Goal: Task Accomplishment & Management: Use online tool/utility

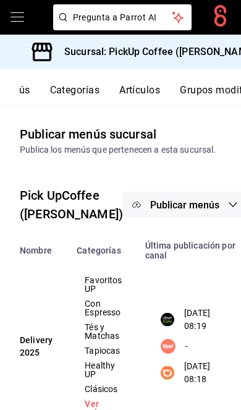
scroll to position [0, 187]
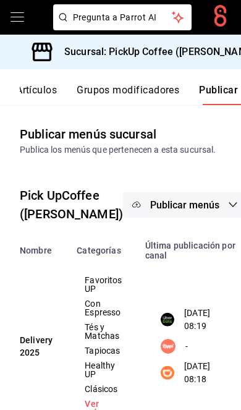
click at [220, 54] on h3 "Sucursal: PickUp Coffee ([PERSON_NAME])" at bounding box center [156, 52] width 205 height 15
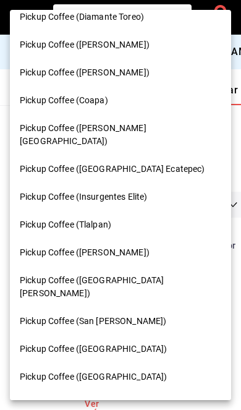
scroll to position [125, 0]
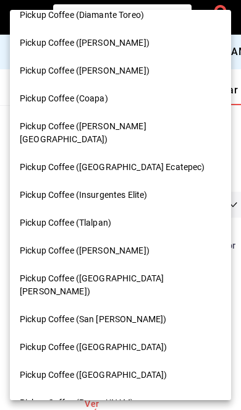
click at [116, 209] on div "Pickup Coffee (Tlalpan)" at bounding box center [120, 223] width 221 height 28
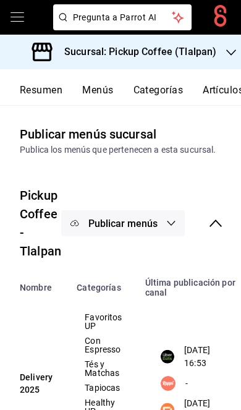
scroll to position [0, 0]
click at [54, 92] on button "Resumen" at bounding box center [41, 94] width 43 height 21
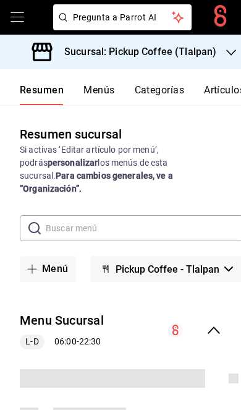
click at [212, 323] on icon "collapse-menu-row" at bounding box center [214, 330] width 15 height 15
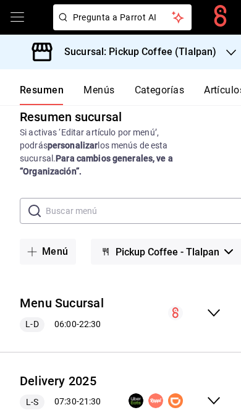
click at [217, 393] on icon "collapse-menu-row" at bounding box center [214, 400] width 15 height 15
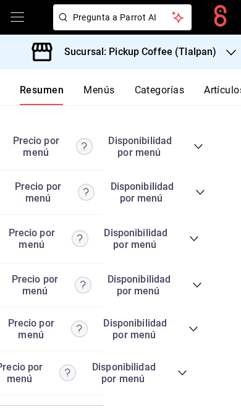
scroll to position [0, 137]
click at [187, 368] on icon "collapse-category-row" at bounding box center [183, 373] width 10 height 10
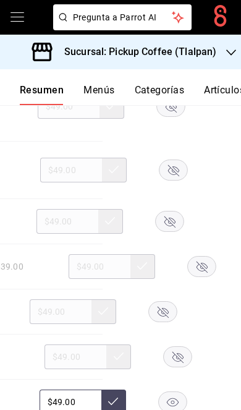
scroll to position [3689, 0]
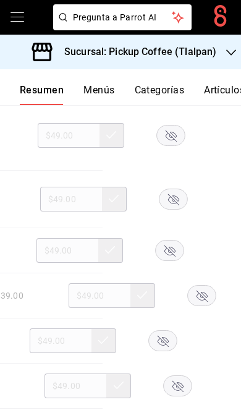
click at [166, 126] on rect "button" at bounding box center [171, 136] width 28 height 20
click at [174, 189] on rect "button" at bounding box center [174, 199] width 28 height 20
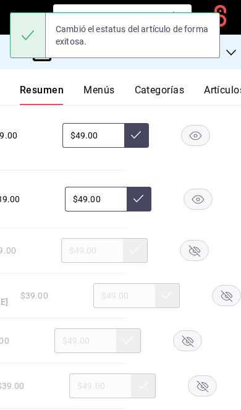
scroll to position [0, 127]
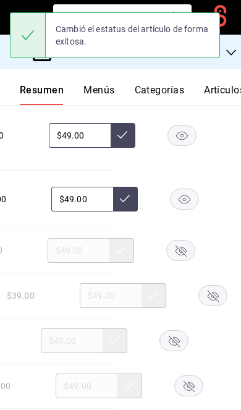
click at [181, 195] on icon "button" at bounding box center [185, 199] width 12 height 9
click at [181, 241] on rect "button" at bounding box center [181, 251] width 28 height 20
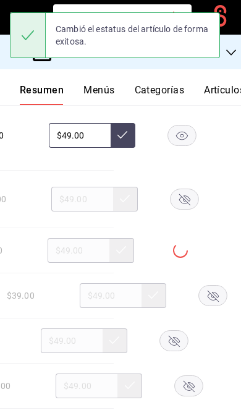
click at [199, 286] on rect "button" at bounding box center [213, 296] width 28 height 20
click at [181, 331] on rect "button" at bounding box center [174, 341] width 28 height 20
click at [194, 376] on rect "button" at bounding box center [189, 386] width 28 height 20
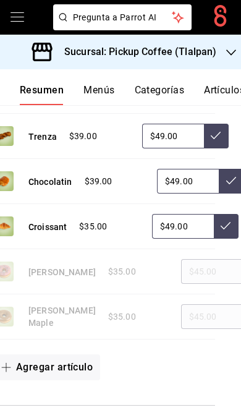
scroll to position [0, 80]
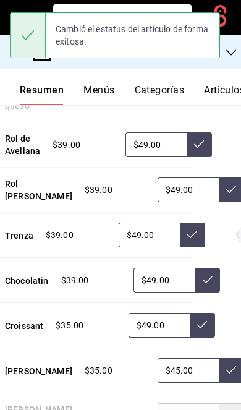
scroll to position [0, 82]
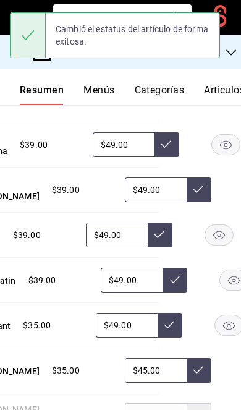
click at [220, 270] on icon "button" at bounding box center [234, 280] width 29 height 21
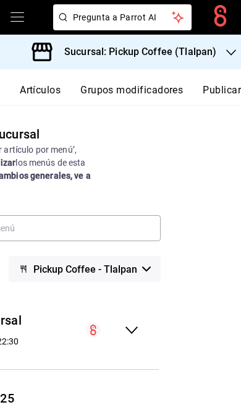
scroll to position [0, 187]
click at [219, 92] on button "Publicar" at bounding box center [222, 94] width 38 height 21
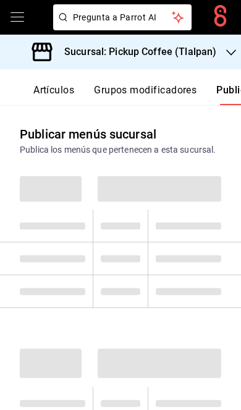
scroll to position [0, 187]
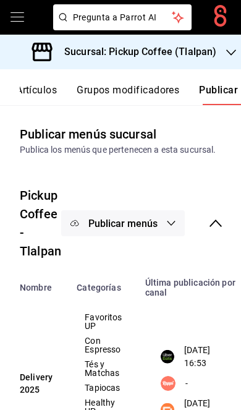
click at [145, 226] on span "Publicar menús" at bounding box center [122, 224] width 69 height 12
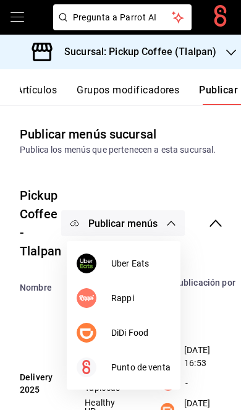
click at [150, 327] on span "DiDi Food" at bounding box center [140, 333] width 59 height 13
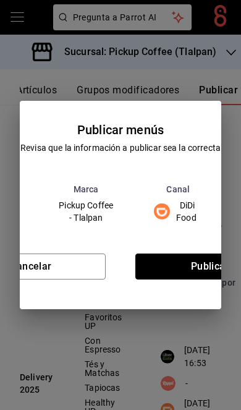
click at [185, 265] on button "Publicar" at bounding box center [210, 267] width 150 height 26
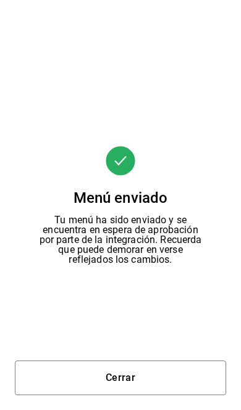
click at [157, 379] on button "Cerrar" at bounding box center [121, 378] width 212 height 35
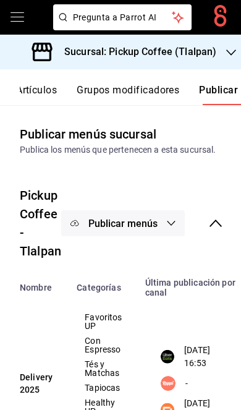
click at [147, 220] on span "Publicar menús" at bounding box center [122, 224] width 69 height 12
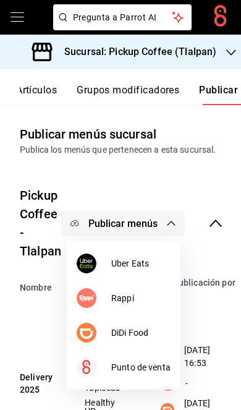
click at [147, 255] on li "Uber Eats" at bounding box center [124, 263] width 114 height 35
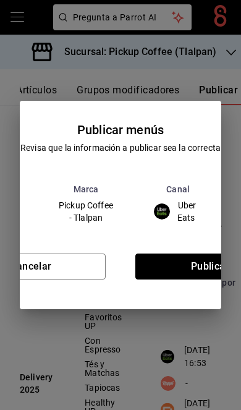
click at [186, 260] on button "Publicar" at bounding box center [210, 267] width 150 height 26
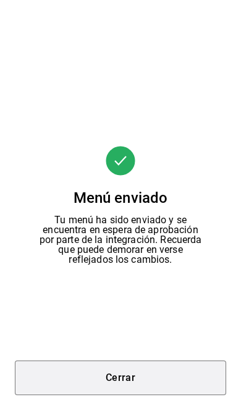
click at [169, 370] on button "Cerrar" at bounding box center [121, 378] width 212 height 35
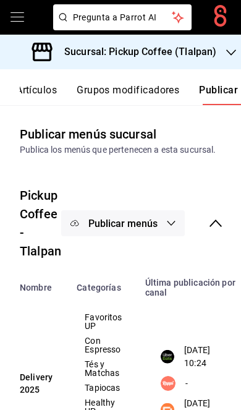
click at [204, 58] on h3 "Sucursal: Pickup Coffee (Tlalpan)" at bounding box center [135, 52] width 162 height 15
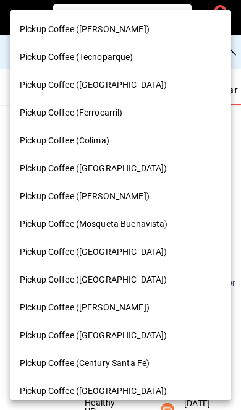
scroll to position [525, 0]
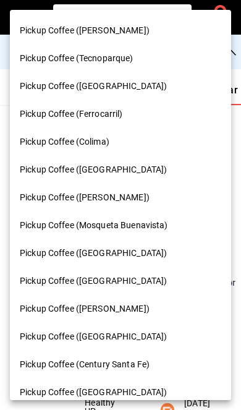
click at [115, 275] on span "Pickup Coffee ([GEOGRAPHIC_DATA])" at bounding box center [93, 281] width 147 height 13
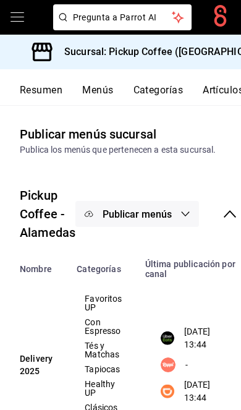
scroll to position [0, 0]
click at [58, 90] on button "Resumen" at bounding box center [41, 94] width 43 height 21
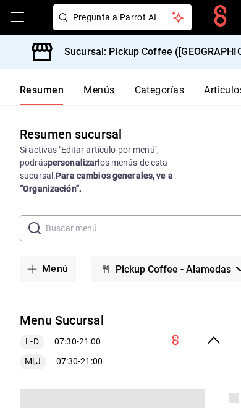
click at [217, 333] on icon "collapse-menu-row" at bounding box center [214, 340] width 15 height 15
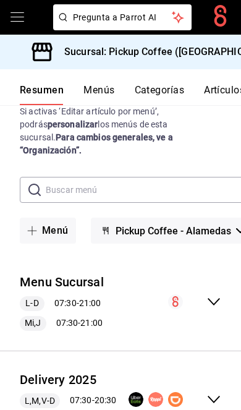
scroll to position [37, 0]
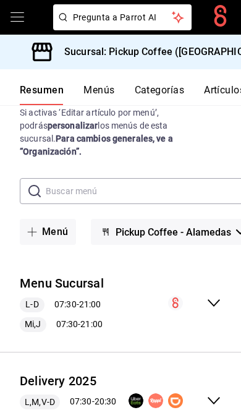
click at [209, 393] on icon "collapse-menu-row" at bounding box center [214, 400] width 15 height 15
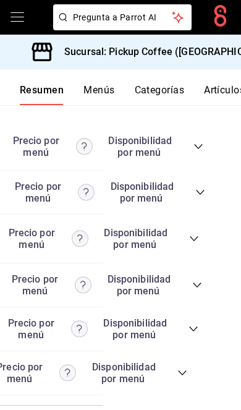
scroll to position [0, 137]
click at [184, 378] on icon "collapse-category-row" at bounding box center [183, 373] width 10 height 10
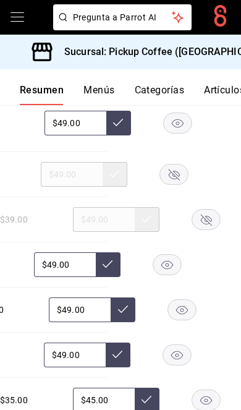
scroll to position [3726, 0]
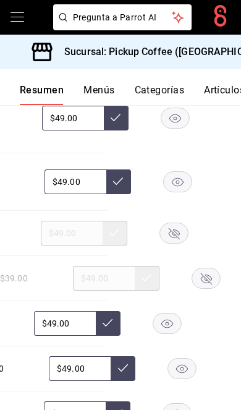
click at [179, 244] on rect "button" at bounding box center [174, 233] width 28 height 20
click at [192, 289] on rect "button" at bounding box center [206, 278] width 28 height 20
click at [166, 129] on rect "button" at bounding box center [175, 118] width 28 height 20
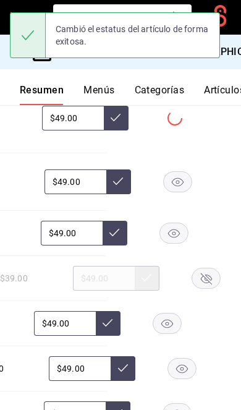
click at [170, 192] on rect "button" at bounding box center [178, 182] width 28 height 20
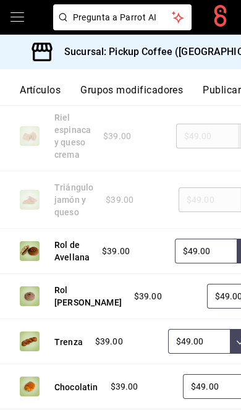
scroll to position [0, 187]
click at [220, 88] on button "Publicar" at bounding box center [222, 94] width 38 height 21
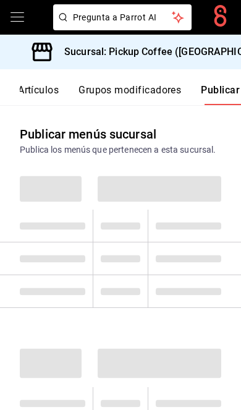
scroll to position [0, 187]
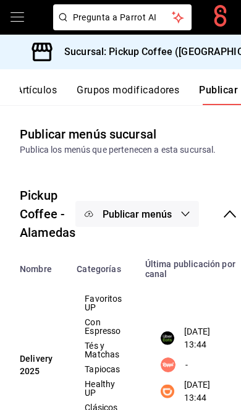
click at [165, 207] on button "Publicar menús" at bounding box center [137, 214] width 124 height 26
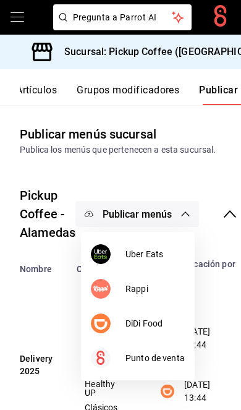
click at [165, 329] on span "DiDi Food" at bounding box center [155, 323] width 59 height 13
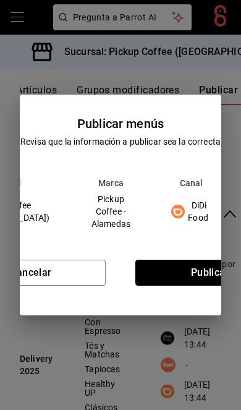
click at [195, 269] on button "Publicar" at bounding box center [210, 273] width 150 height 26
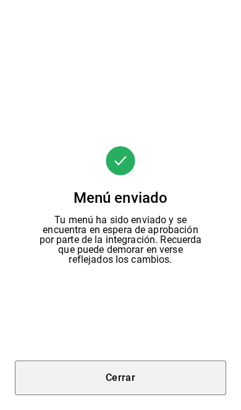
click at [156, 370] on button "Cerrar" at bounding box center [121, 378] width 212 height 35
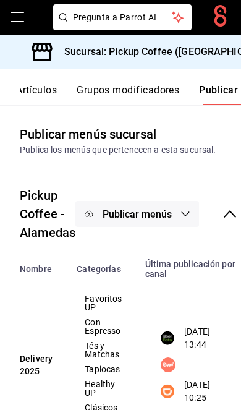
click at [165, 213] on span "Publicar menús" at bounding box center [137, 214] width 69 height 12
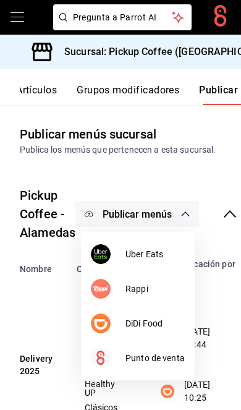
click at [161, 242] on li "Uber Eats" at bounding box center [138, 254] width 114 height 35
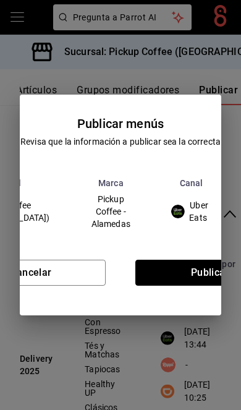
click at [190, 271] on button "Publicar" at bounding box center [210, 273] width 150 height 26
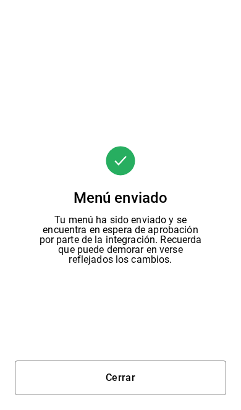
click at [166, 373] on button "Cerrar" at bounding box center [121, 378] width 212 height 35
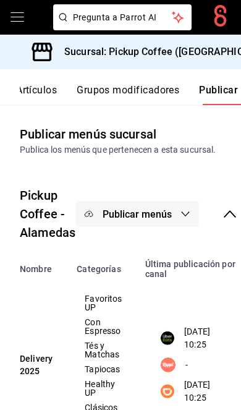
click at [218, 54] on h3 "Sucursal: Pickup Coffee ([GEOGRAPHIC_DATA])" at bounding box center [166, 52] width 225 height 15
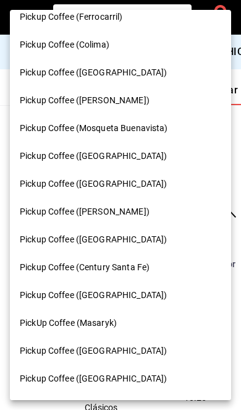
scroll to position [622, 0]
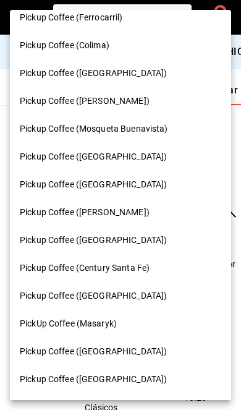
click at [132, 262] on span "Pickup Coffee (Century Santa Fe)" at bounding box center [85, 268] width 130 height 13
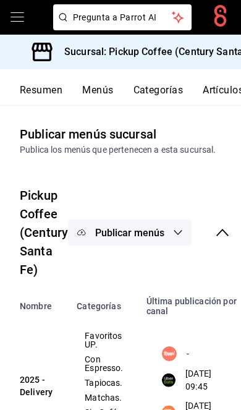
scroll to position [0, 0]
click at [52, 93] on button "Resumen" at bounding box center [41, 94] width 43 height 21
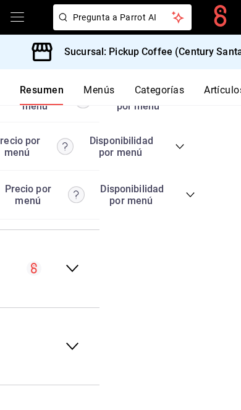
scroll to position [0, 141]
click at [193, 200] on icon "collapse-category-row" at bounding box center [191, 195] width 10 height 10
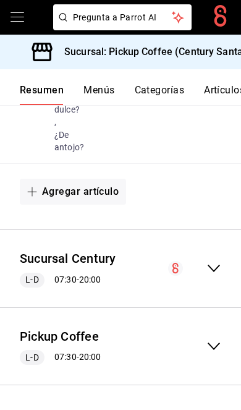
scroll to position [51, 0]
click at [220, 348] on icon "collapse-menu-row" at bounding box center [214, 346] width 15 height 15
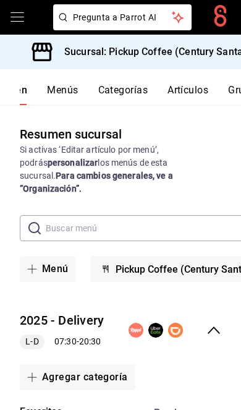
scroll to position [0, 35]
click at [205, 89] on button "Artículos" at bounding box center [190, 94] width 41 height 21
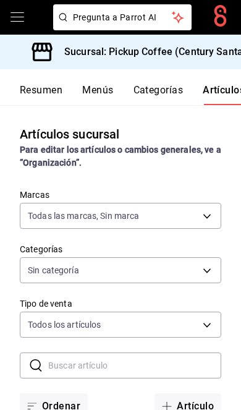
type input "719f3566-0cda-47c1-a3b0-b5bbc630095f"
click at [151, 360] on input "text" at bounding box center [134, 365] width 173 height 25
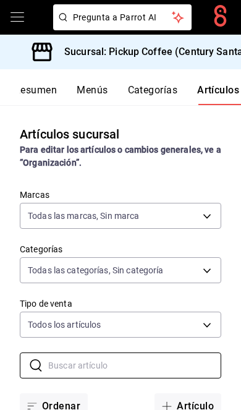
type input "f8a7f036-2ce9-4c4d-92a9-24c7f7204b86,e8eb7a52-f5b0-4140-83cf-c356f9c7c672,439c9…"
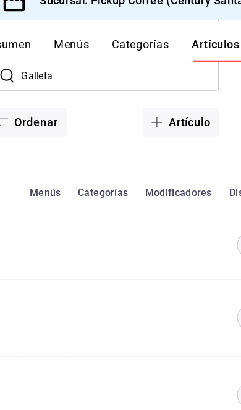
scroll to position [0, 178]
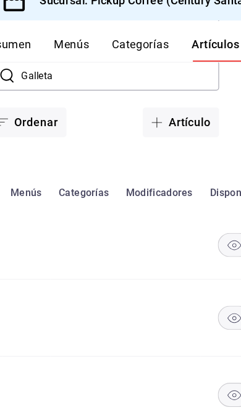
click at [221, 255] on rect "availability-product" at bounding box center [235, 265] width 28 height 20
click at [221, 319] on rect "availability-product" at bounding box center [235, 329] width 28 height 20
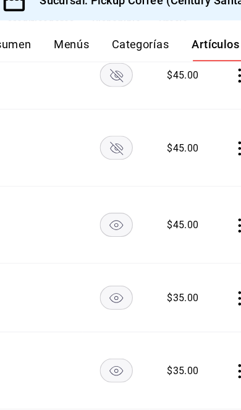
scroll to position [0, 281]
click at [126, 244] on icon "availability-product" at bounding box center [132, 248] width 12 height 9
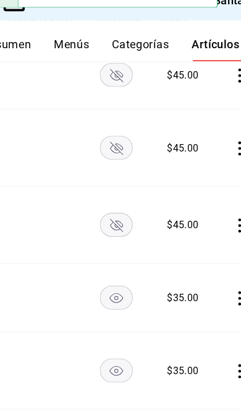
click at [118, 302] on rect "availability-product" at bounding box center [132, 312] width 28 height 20
click at [118, 366] on rect "availability-product" at bounding box center [132, 376] width 28 height 20
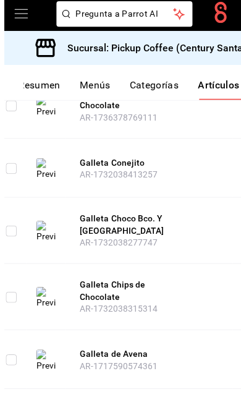
scroll to position [0, 0]
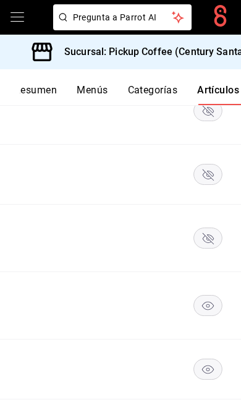
click at [203, 296] on rect "availability-product" at bounding box center [208, 306] width 28 height 20
click at [207, 359] on rect "availability-product" at bounding box center [208, 369] width 28 height 20
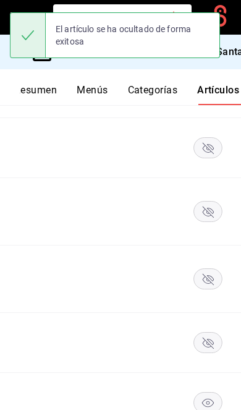
click at [205, 399] on icon "availability-product" at bounding box center [208, 403] width 12 height 9
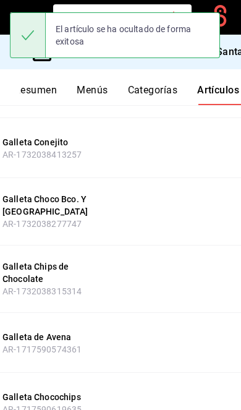
scroll to position [0, 85]
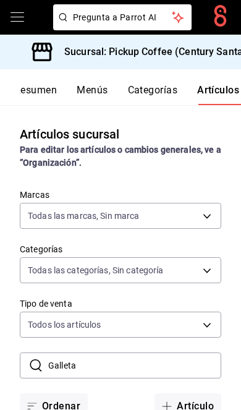
click at [153, 369] on input "Galleta" at bounding box center [134, 365] width 173 height 25
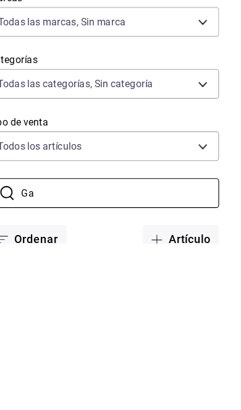
type input "G"
type input "Alfajores"
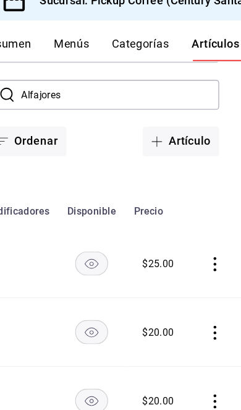
scroll to position [0, 302]
click at [97, 272] on rect "availability-product" at bounding box center [111, 282] width 28 height 20
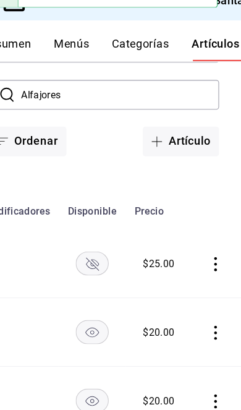
click at [97, 332] on rect "availability-product" at bounding box center [111, 342] width 28 height 20
click at [97, 392] on rect "availability-product" at bounding box center [111, 402] width 28 height 20
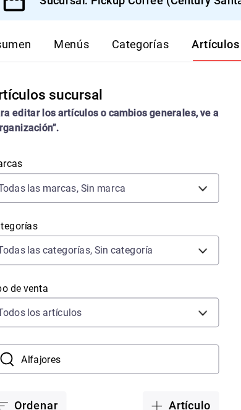
scroll to position [7, 0]
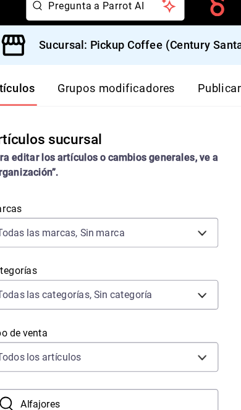
click at [203, 84] on button "Publicar" at bounding box center [222, 94] width 38 height 21
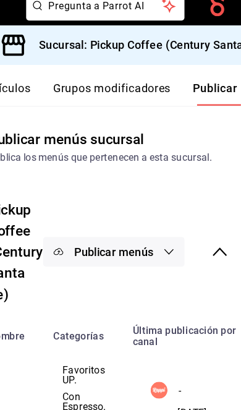
click at [135, 220] on button "Publicar menús" at bounding box center [130, 233] width 124 height 26
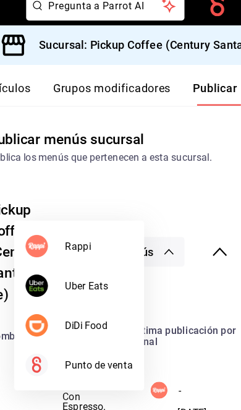
click at [106, 291] on span "DiDi Food" at bounding box center [116, 297] width 59 height 13
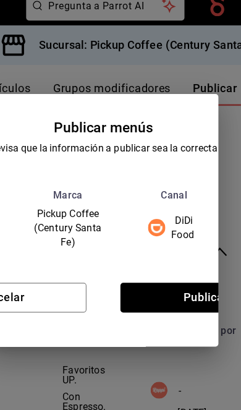
click at [161, 261] on button "Publicar" at bounding box center [210, 273] width 150 height 26
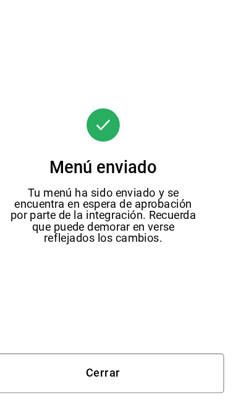
click at [122, 361] on button "Cerrar" at bounding box center [121, 378] width 212 height 35
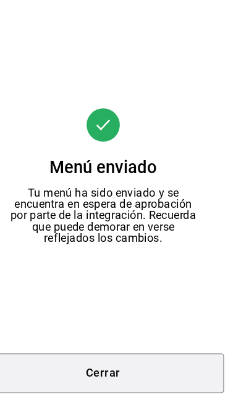
scroll to position [20, 0]
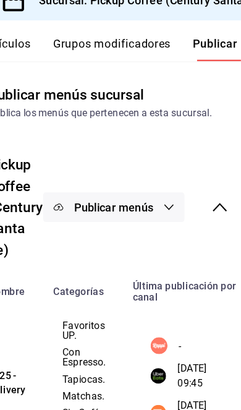
click at [137, 220] on button "Publicar menús" at bounding box center [130, 233] width 124 height 26
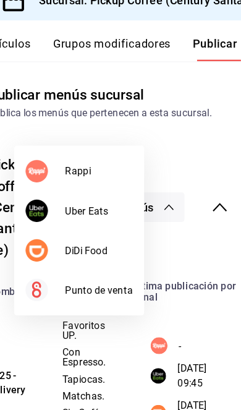
click at [100, 230] on span "Uber Eats" at bounding box center [116, 236] width 59 height 13
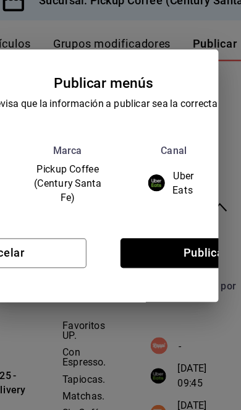
click at [157, 260] on button "Publicar" at bounding box center [210, 273] width 150 height 26
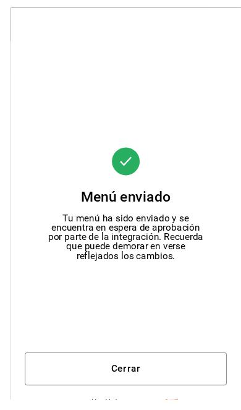
scroll to position [38, 0]
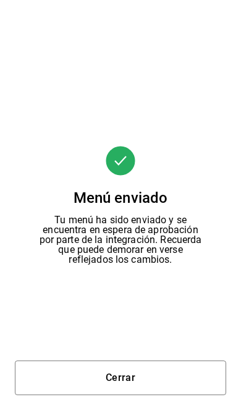
click at [151, 361] on button "Cerrar" at bounding box center [121, 378] width 212 height 35
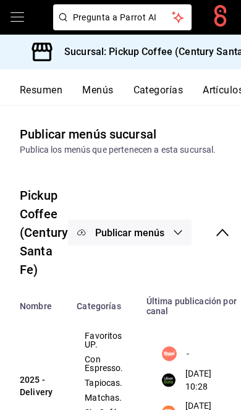
scroll to position [0, 0]
click at [56, 88] on button "Resumen" at bounding box center [41, 94] width 43 height 21
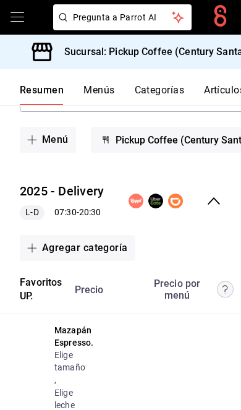
scroll to position [127, 0]
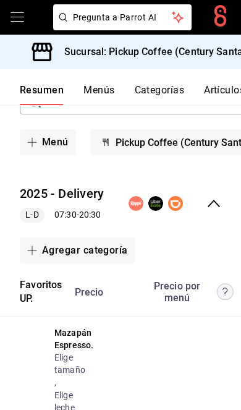
click at [221, 196] on icon "collapse-menu-row" at bounding box center [214, 203] width 15 height 15
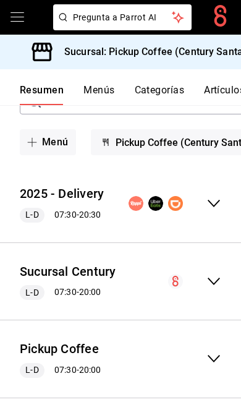
scroll to position [75, 0]
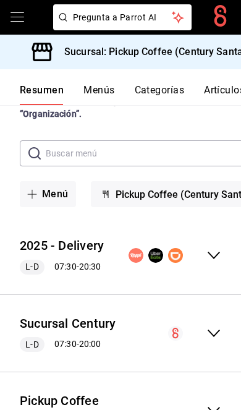
click at [218, 248] on icon "collapse-menu-row" at bounding box center [214, 255] width 15 height 15
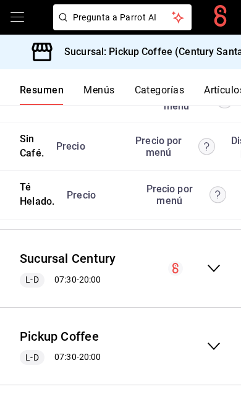
scroll to position [4270, 0]
click at [218, 354] on icon "collapse-menu-row" at bounding box center [214, 346] width 15 height 15
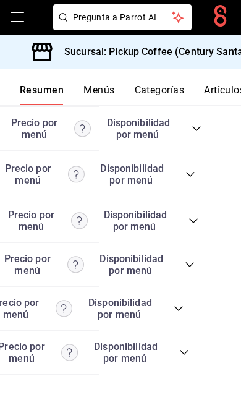
scroll to position [0, 141]
click at [182, 314] on icon "collapse-category-row" at bounding box center [179, 309] width 10 height 10
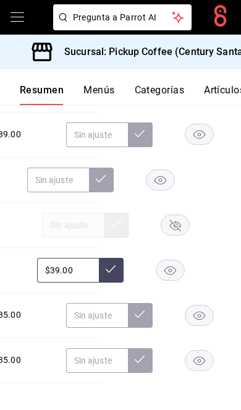
scroll to position [8048, 0]
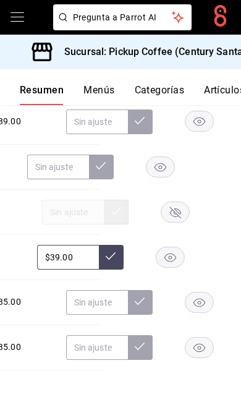
click at [174, 87] on rect "button" at bounding box center [167, 76] width 28 height 20
click at [185, 132] on rect "button" at bounding box center [199, 121] width 28 height 20
click at [154, 171] on icon "button" at bounding box center [160, 167] width 12 height 9
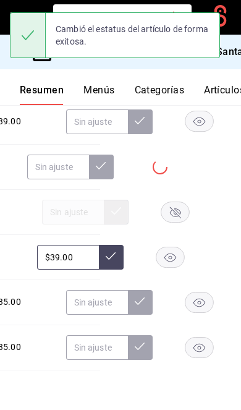
scroll to position [8157, 0]
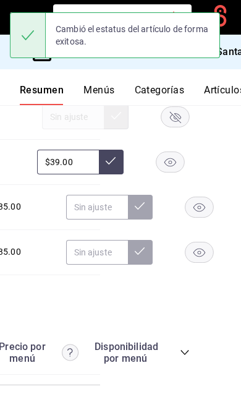
click at [178, 172] on rect "button" at bounding box center [171, 162] width 28 height 20
click at [185, 218] on icon "button" at bounding box center [199, 207] width 29 height 21
click at [193, 257] on icon "button" at bounding box center [199, 252] width 12 height 9
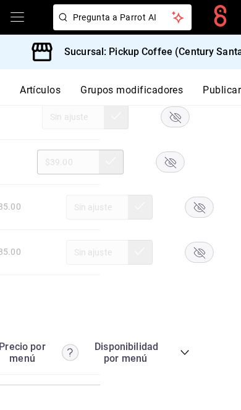
scroll to position [0, 187]
click at [222, 89] on button "Publicar" at bounding box center [222, 94] width 38 height 21
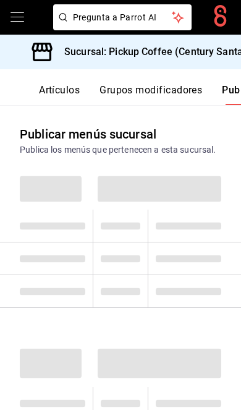
scroll to position [0, 187]
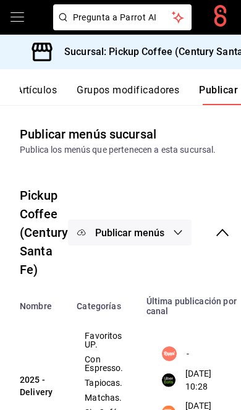
click at [165, 226] on button "Publicar menús" at bounding box center [130, 233] width 124 height 26
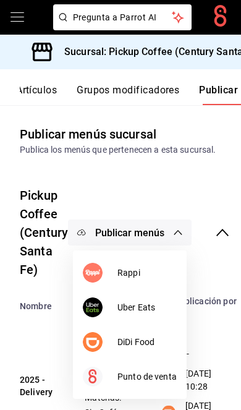
click at [150, 346] on span "DiDi Food" at bounding box center [147, 342] width 59 height 13
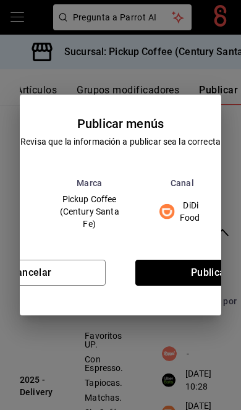
click at [198, 285] on button "Publicar" at bounding box center [210, 273] width 150 height 26
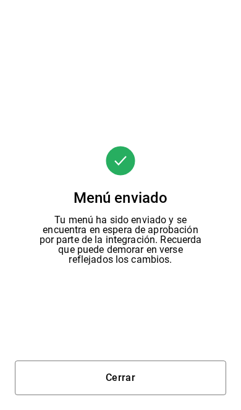
click at [155, 368] on button "Cerrar" at bounding box center [121, 378] width 212 height 35
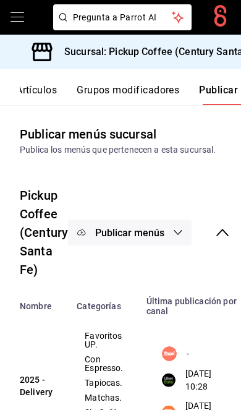
click at [166, 230] on button "Publicar menús" at bounding box center [130, 233] width 124 height 26
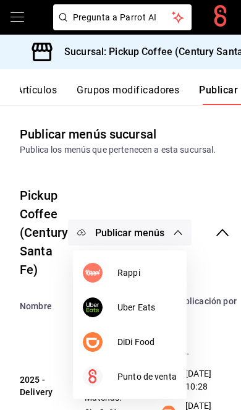
click at [154, 267] on span "Rappi" at bounding box center [147, 273] width 59 height 13
